Goal: Information Seeking & Learning: Learn about a topic

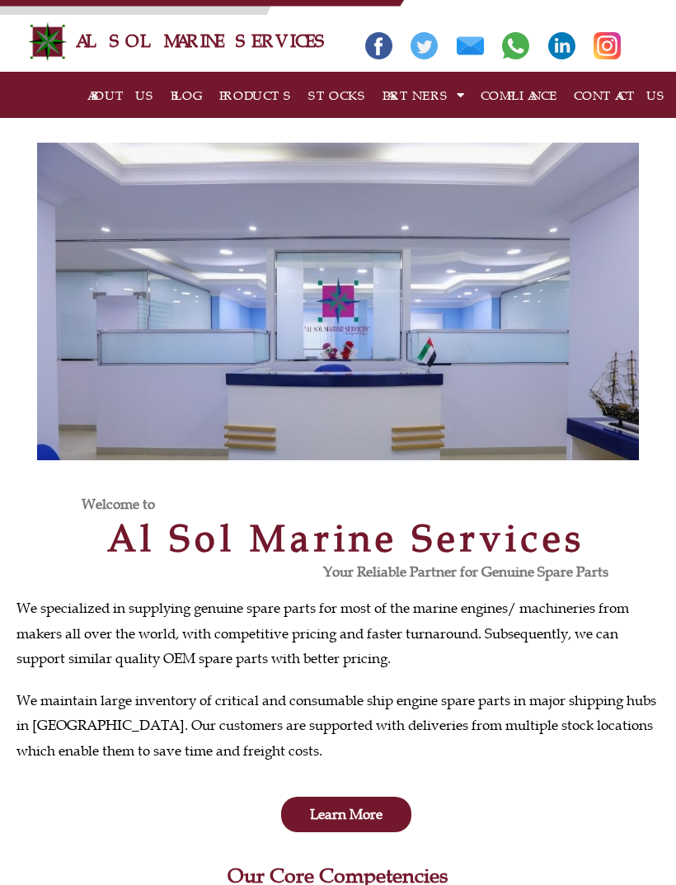
click at [266, 92] on link "PRODUCTS" at bounding box center [255, 94] width 89 height 41
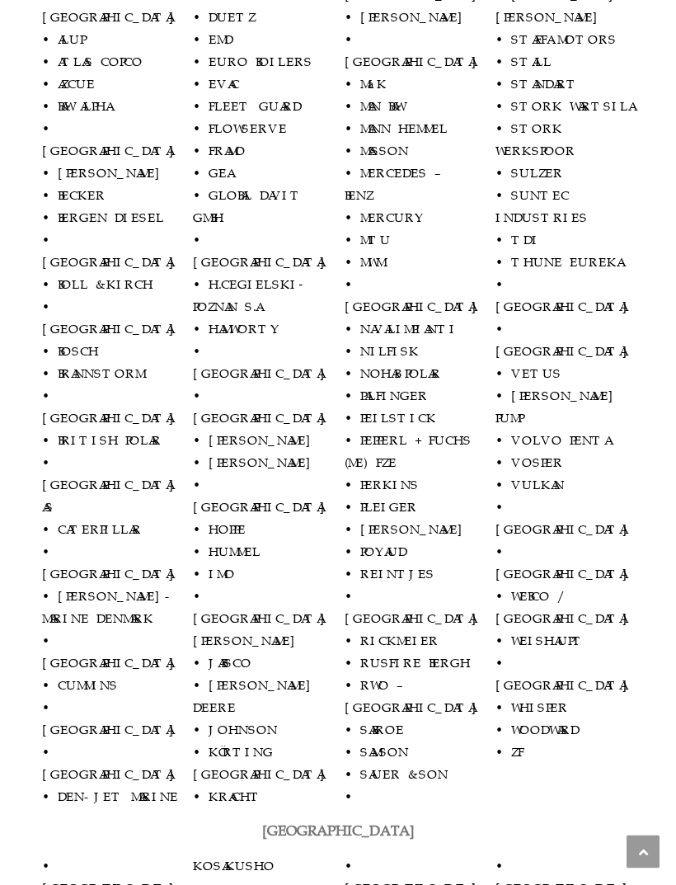
scroll to position [1295, 0]
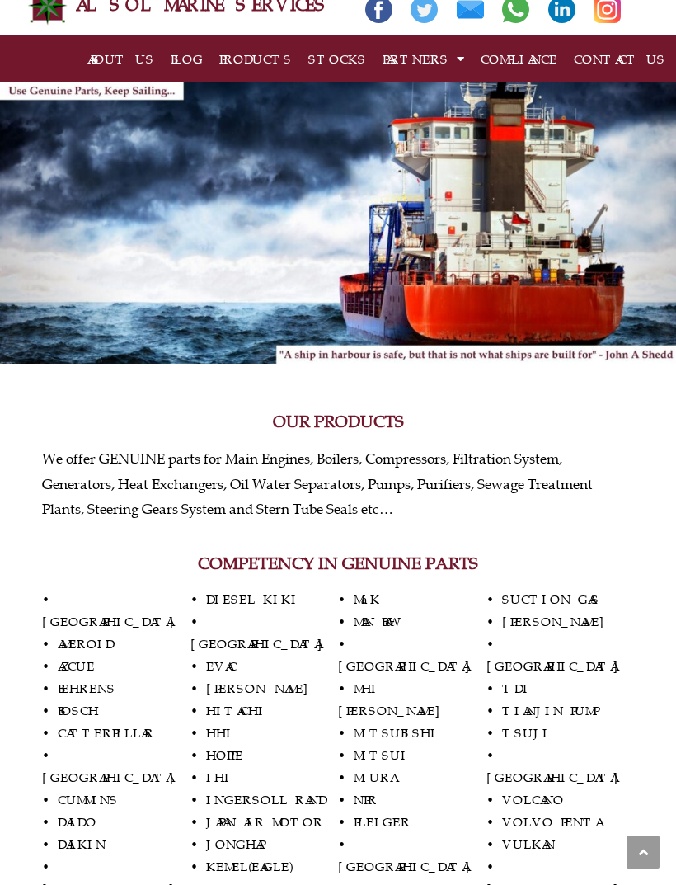
scroll to position [0, 0]
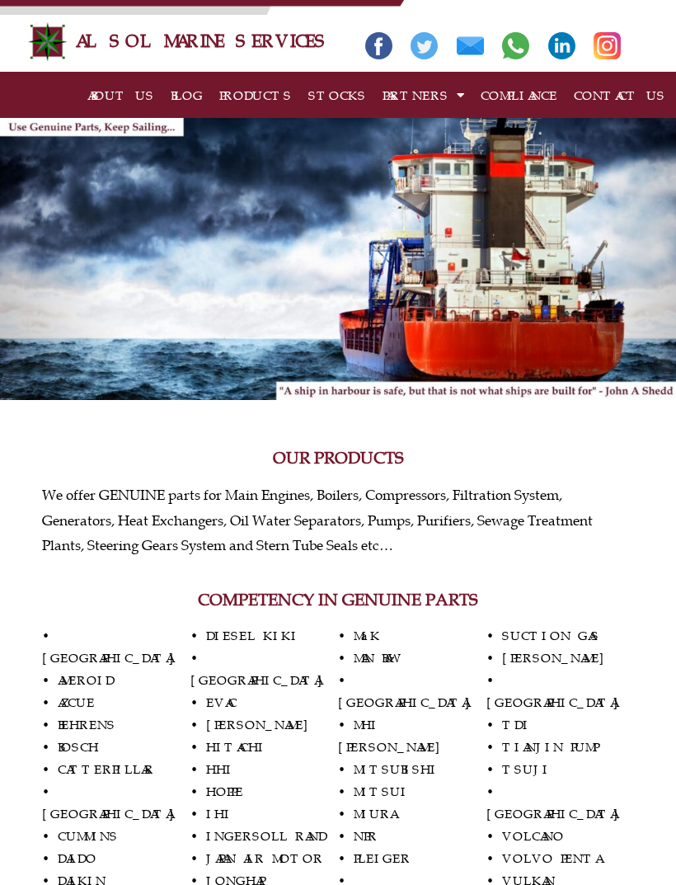
click at [444, 88] on link "PARTNERS" at bounding box center [423, 94] width 98 height 41
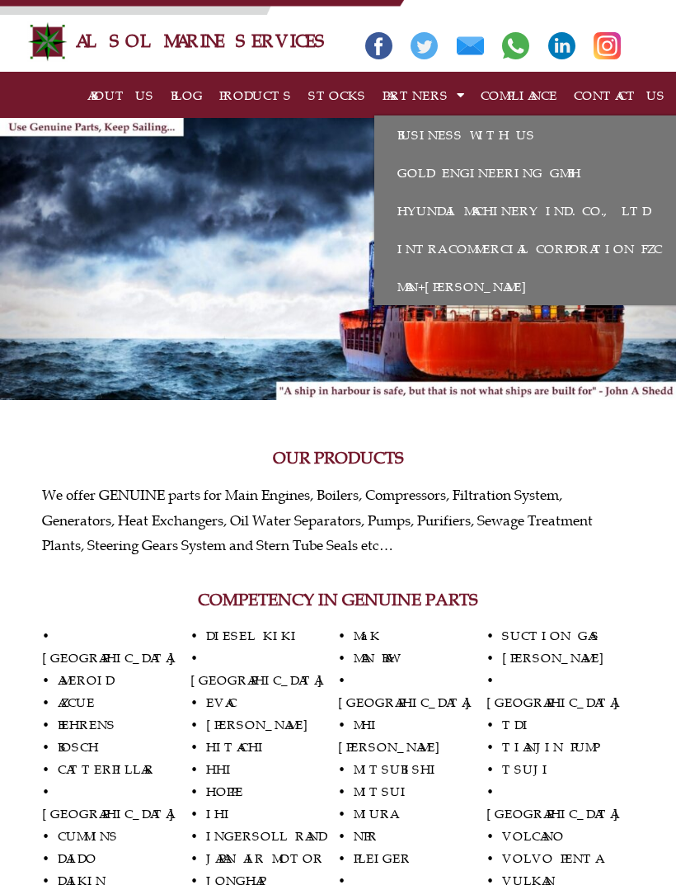
click at [344, 101] on link "STOCKS" at bounding box center [337, 94] width 74 height 41
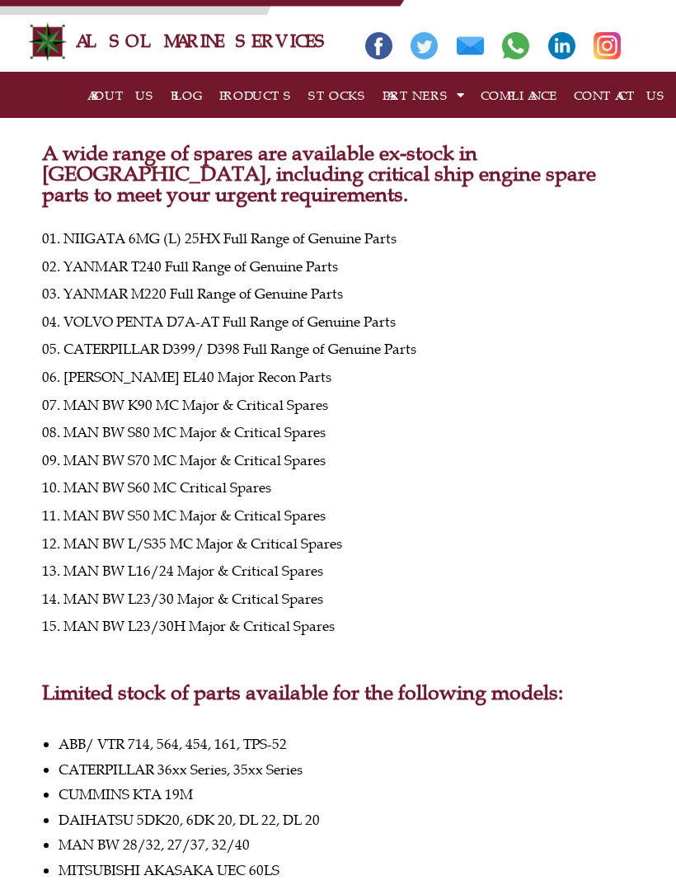
click at [123, 237] on p "01. NIIGATA 6MG (L) 25HX Full Range of Genuine Parts" at bounding box center [338, 239] width 592 height 12
click at [112, 235] on p "01. NIIGATA 6MG (L) 25HX Full Range of Genuine Parts" at bounding box center [338, 239] width 592 height 12
click at [203, 92] on link "BLOG" at bounding box center [186, 94] width 49 height 41
